Goal: Use online tool/utility: Utilize a website feature to perform a specific function

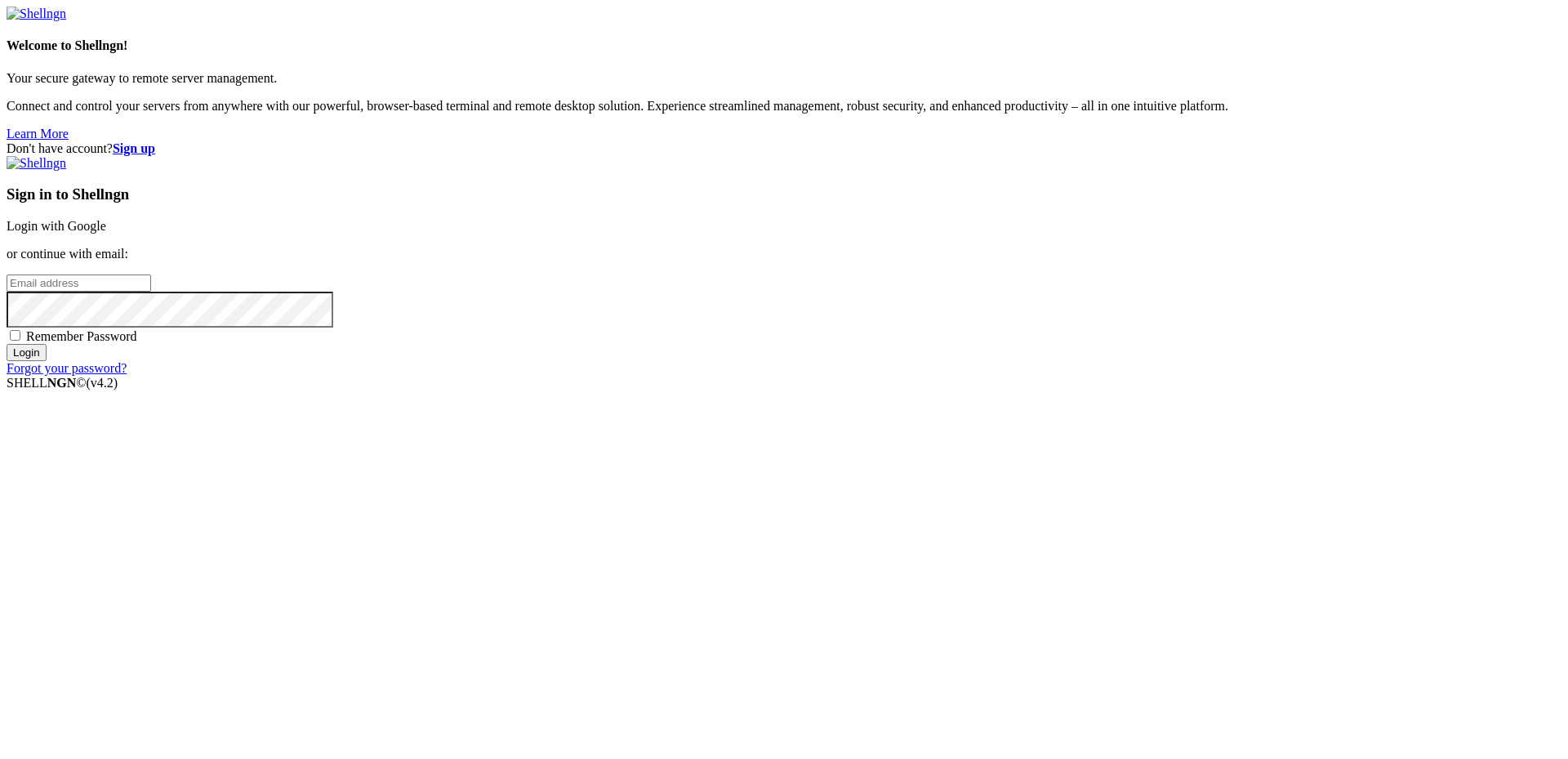
type input "[PERSON_NAME][EMAIL_ADDRESS][DOMAIN_NAME]"
click at [46, 361] on input "Login" at bounding box center [27, 352] width 40 height 17
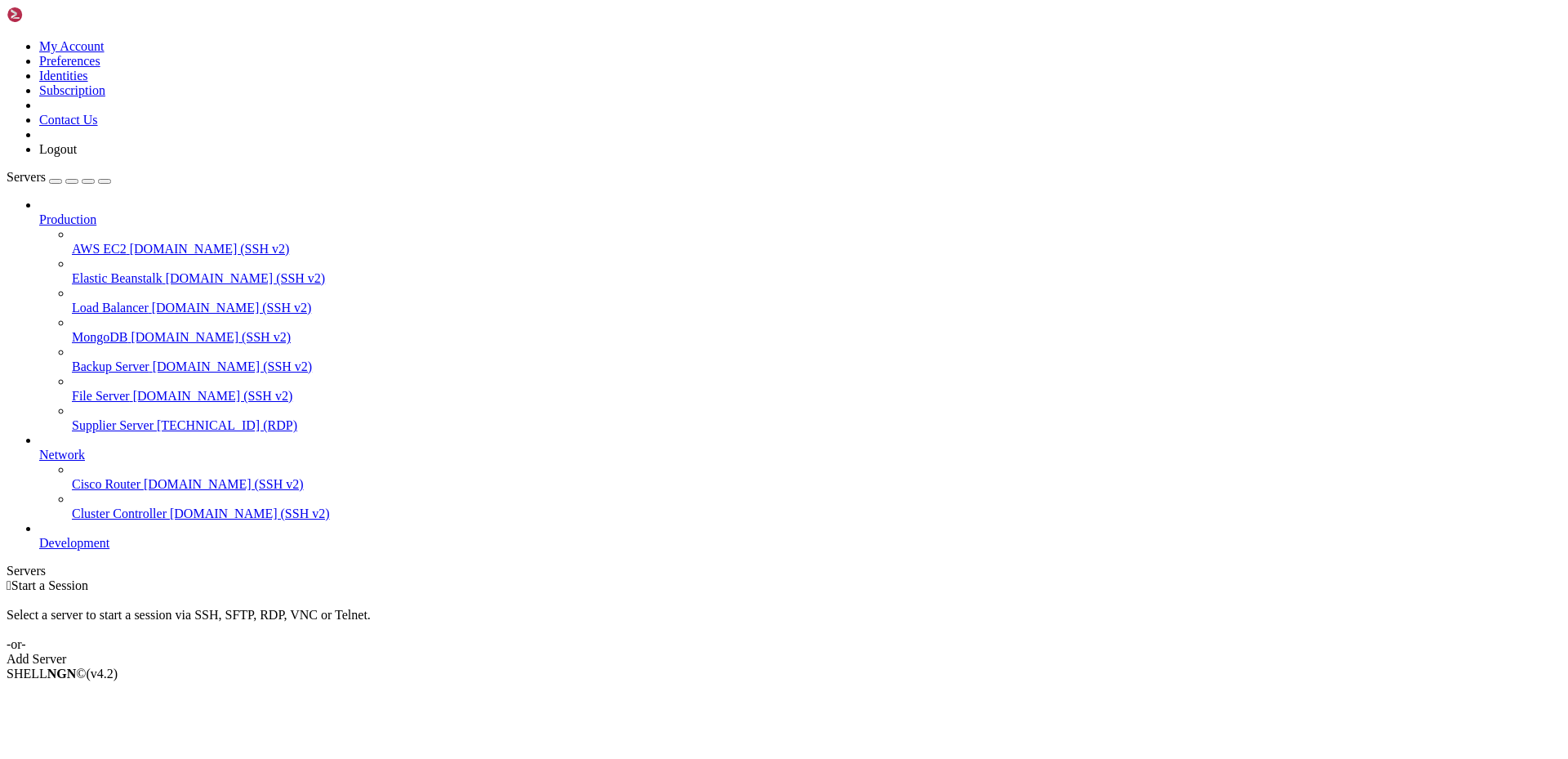
click at [138, 419] on span "Supplier Server" at bounding box center [113, 425] width 82 height 14
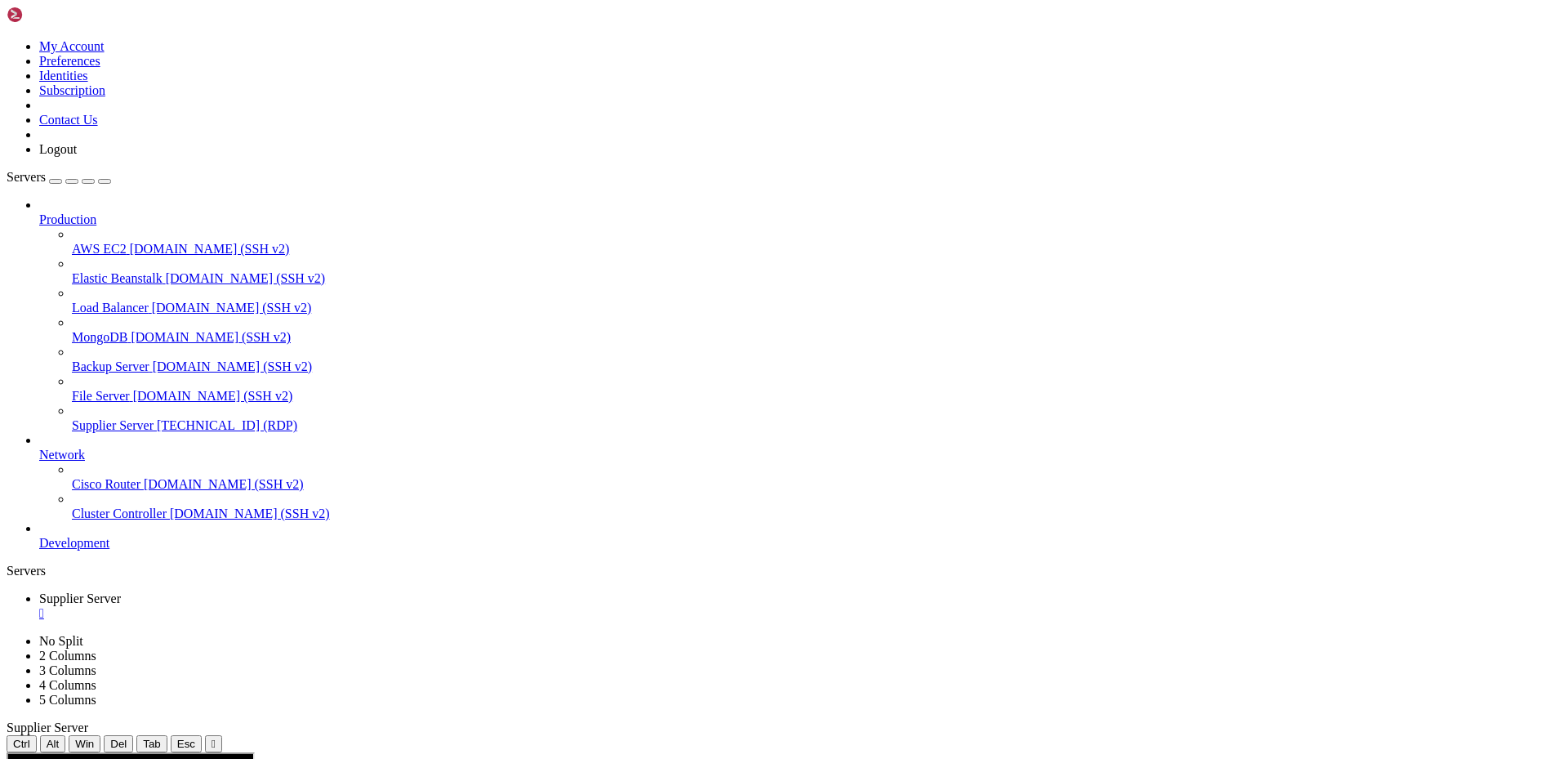
drag, startPoint x: 179, startPoint y: 1117, endPoint x: 192, endPoint y: 1125, distance: 15.3
drag, startPoint x: 1162, startPoint y: 952, endPoint x: 985, endPoint y: 921, distance: 179.7
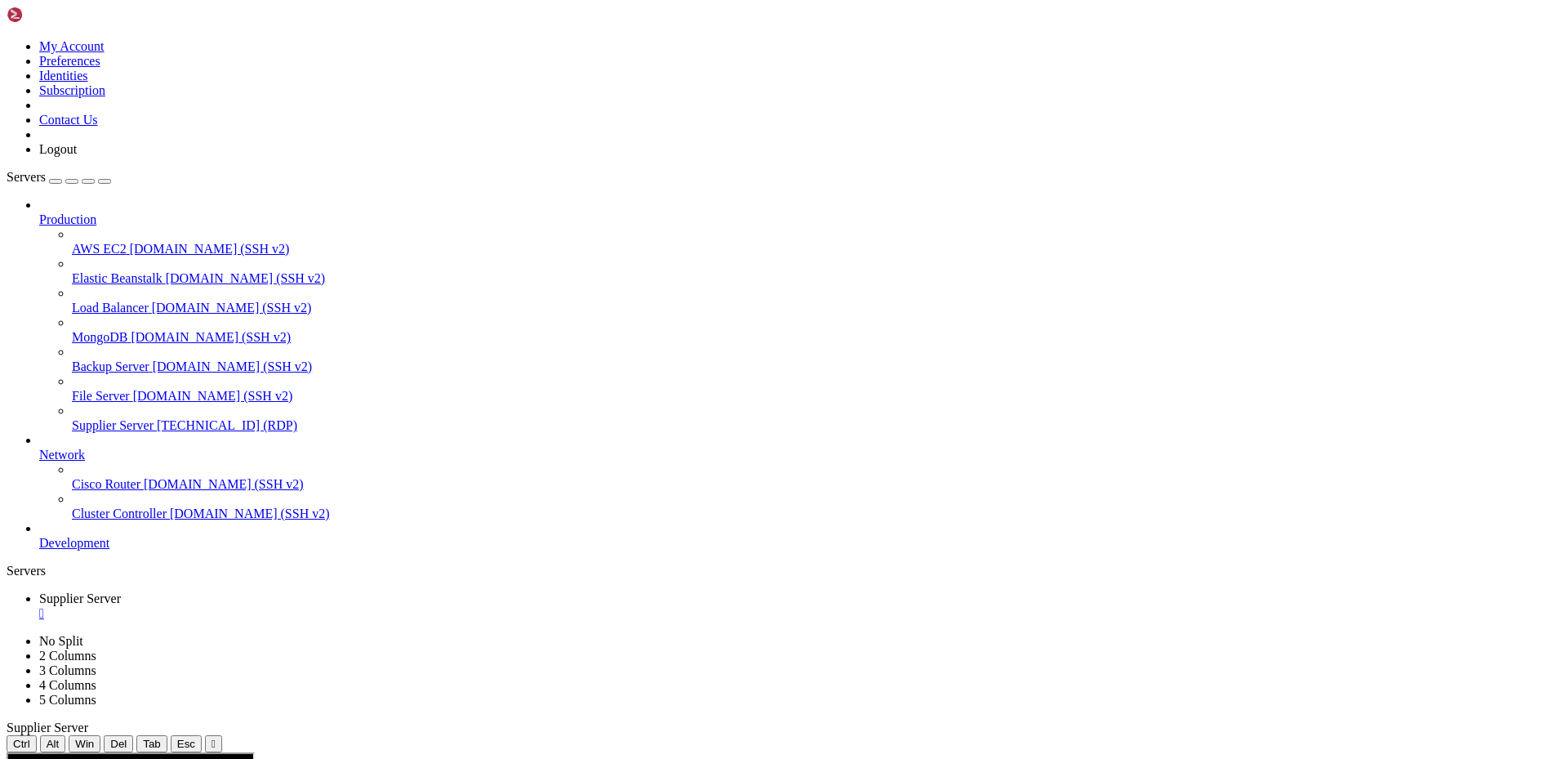
drag, startPoint x: 528, startPoint y: 1166, endPoint x: 431, endPoint y: 1170, distance: 97.1
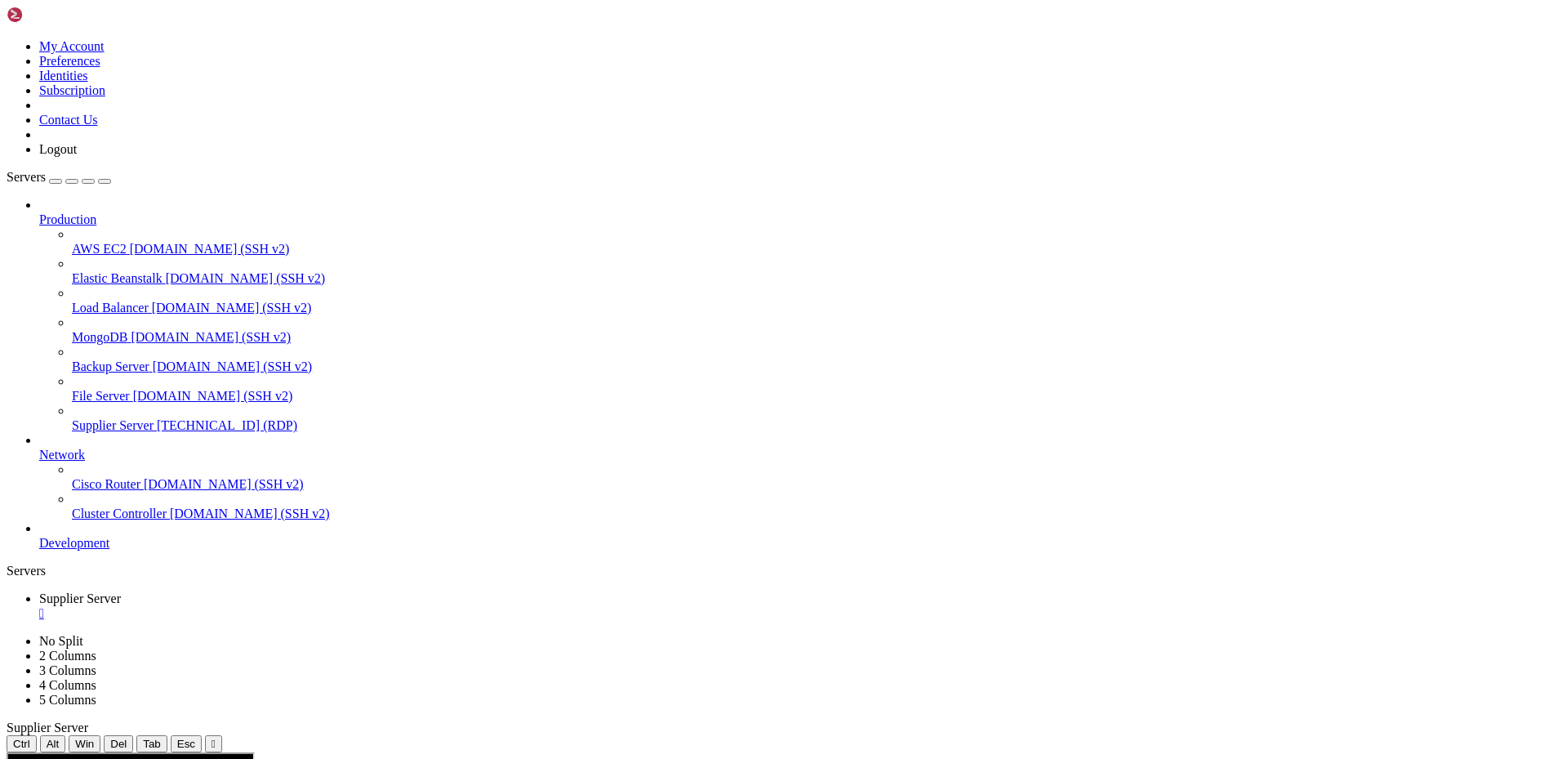
click at [331, 606] on div "" at bounding box center [801, 613] width 1522 height 15
